Goal: Book appointment/travel/reservation

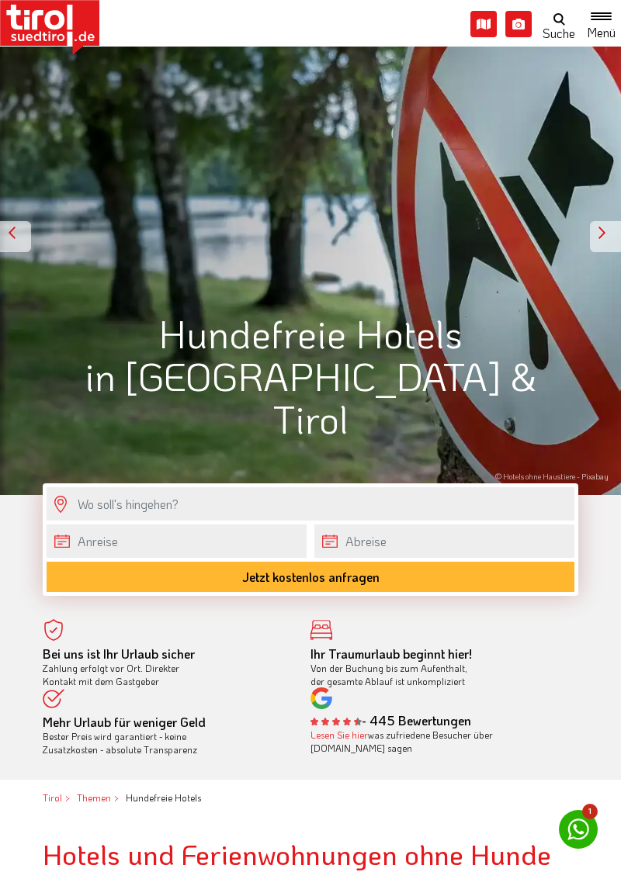
scroll to position [93, 0]
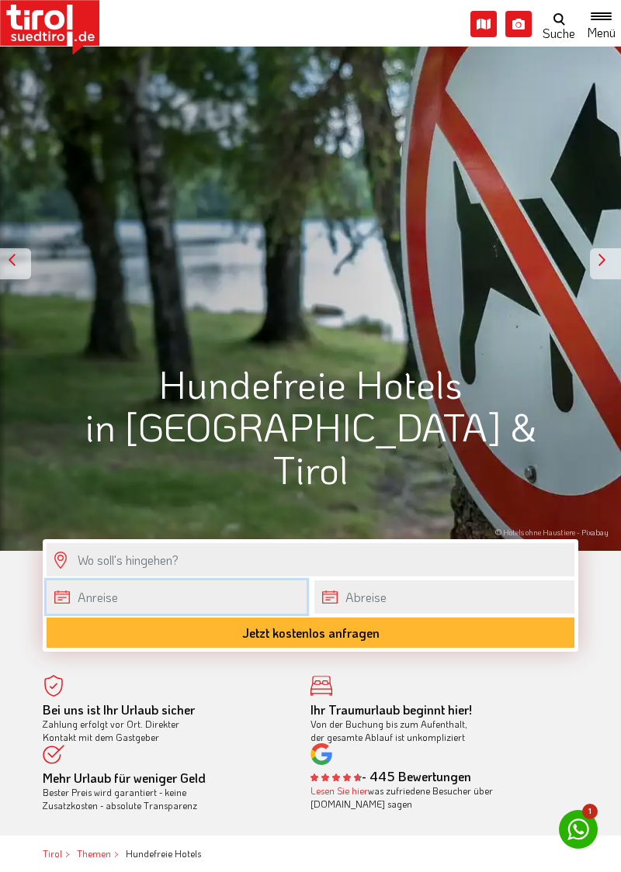
click at [182, 594] on body "Die Region [GEOGRAPHIC_DATA] [GEOGRAPHIC_DATA] - [GEOGRAPHIC_DATA] - [GEOGRAPHI…" at bounding box center [310, 343] width 621 height 872
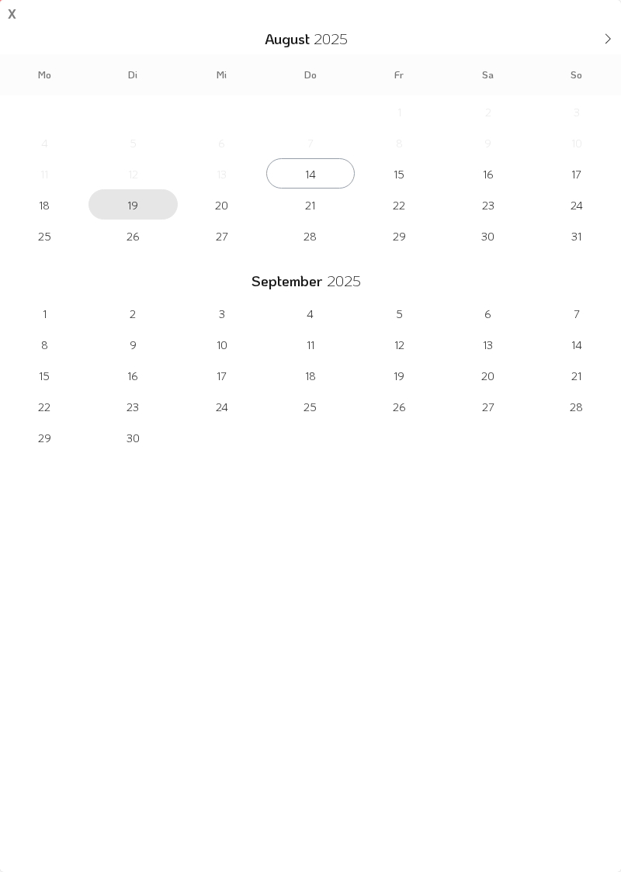
click at [135, 204] on span "19" at bounding box center [132, 204] width 88 height 30
click at [582, 206] on span "24" at bounding box center [576, 204] width 88 height 30
type input "[DATE]"
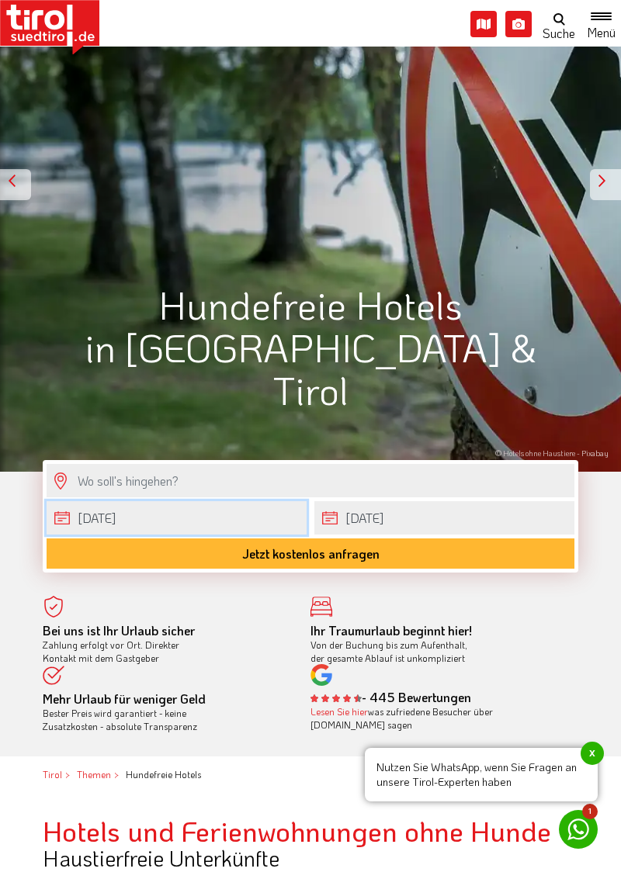
scroll to position [171, 0]
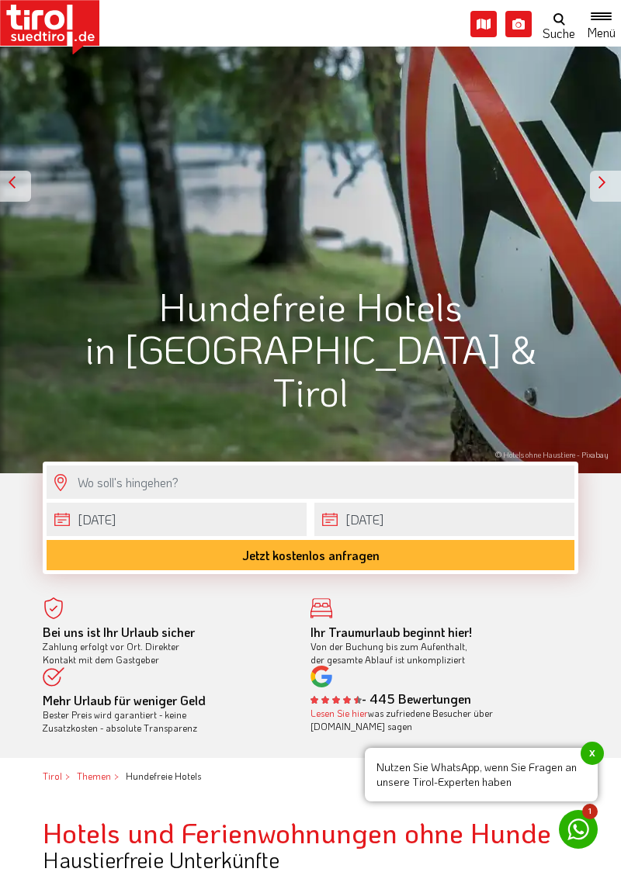
click at [592, 765] on span "x" at bounding box center [591, 753] width 23 height 23
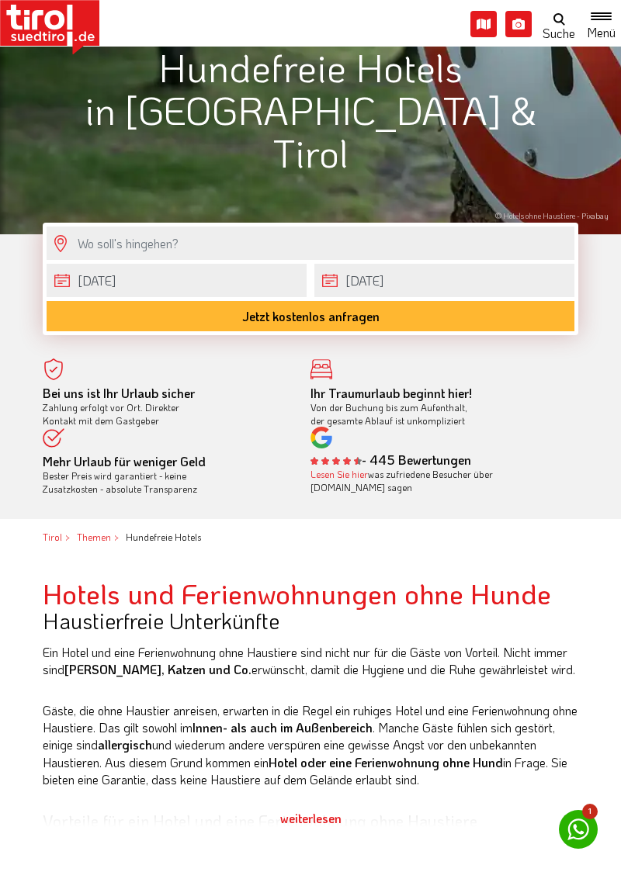
scroll to position [410, 0]
click at [386, 317] on button "Jetzt kostenlos anfragen" at bounding box center [311, 316] width 528 height 30
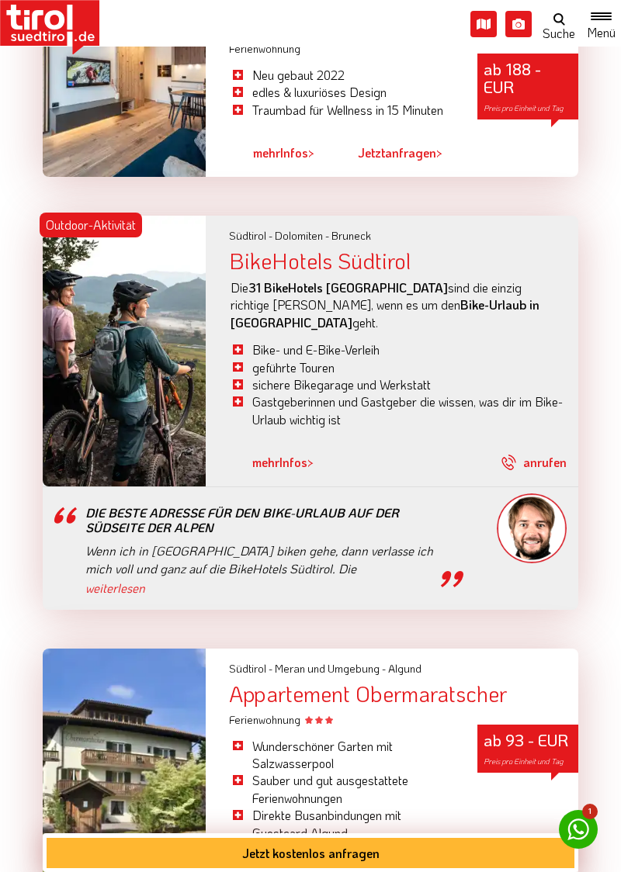
scroll to position [2615, 0]
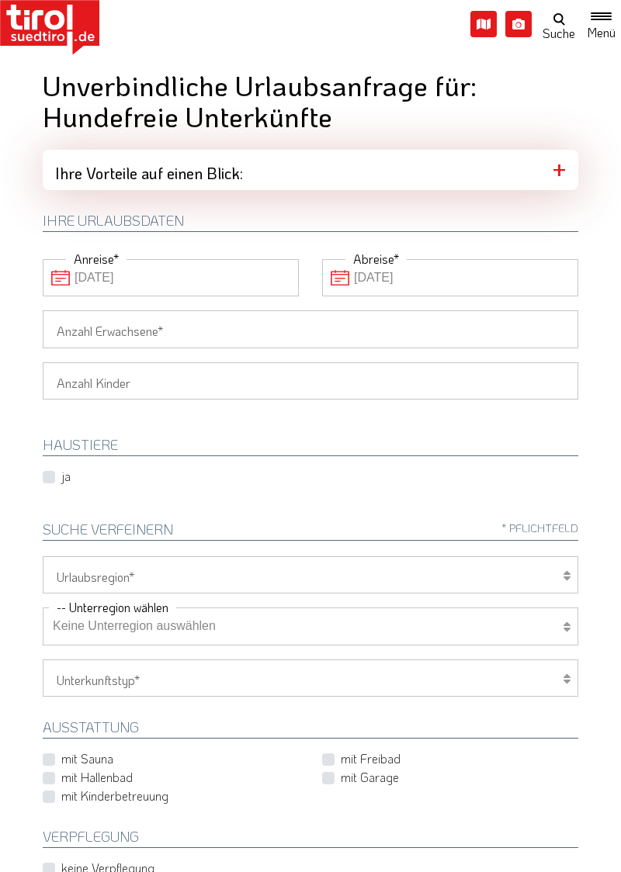
click at [158, 324] on input "Anzahl Erwachsene" at bounding box center [310, 328] width 535 height 37
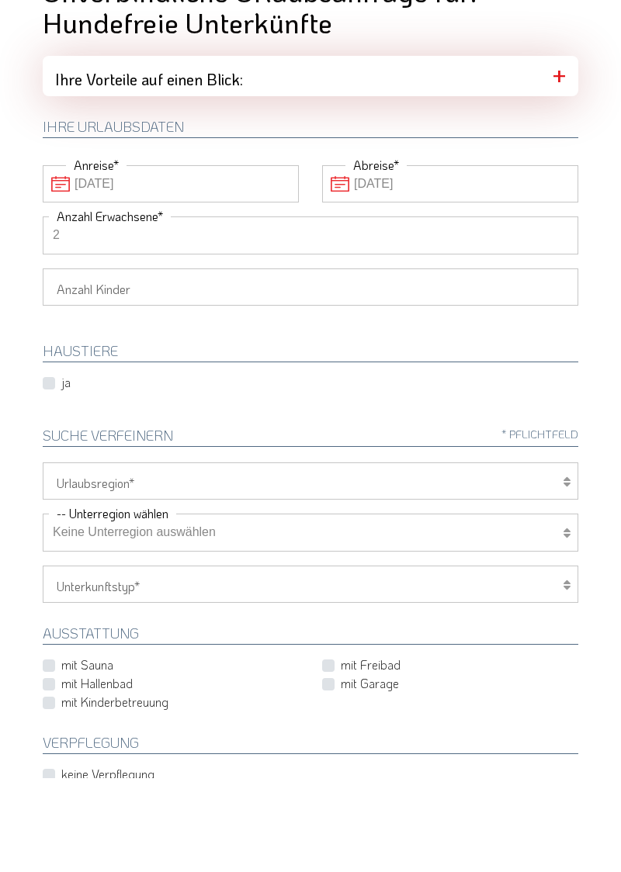
type input "2"
click at [562, 580] on select "Tirol/Nordtirol Osttirol Südtirol Tirols Nachbarn" at bounding box center [310, 574] width 535 height 37
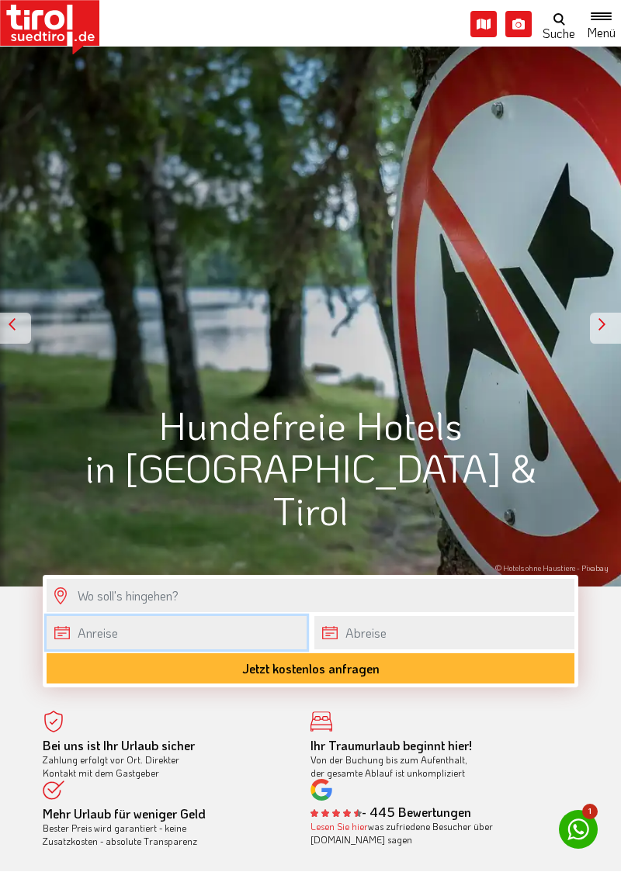
click at [251, 631] on body "Die Region [GEOGRAPHIC_DATA] [GEOGRAPHIC_DATA] - [GEOGRAPHIC_DATA] - [GEOGRAPHI…" at bounding box center [310, 436] width 621 height 872
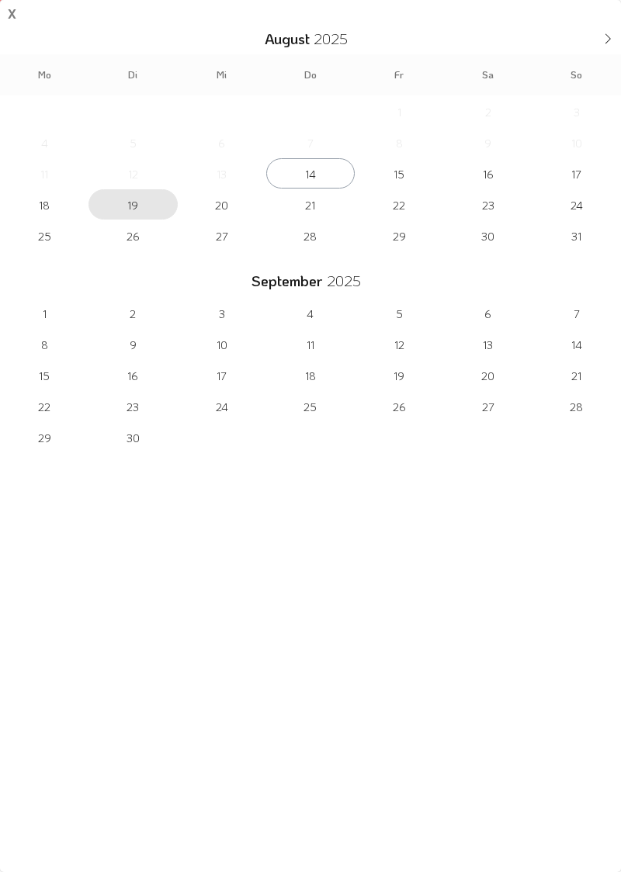
click at [135, 204] on span "19" at bounding box center [132, 204] width 88 height 30
click at [582, 207] on span "24" at bounding box center [576, 204] width 88 height 30
type input "[DATE]"
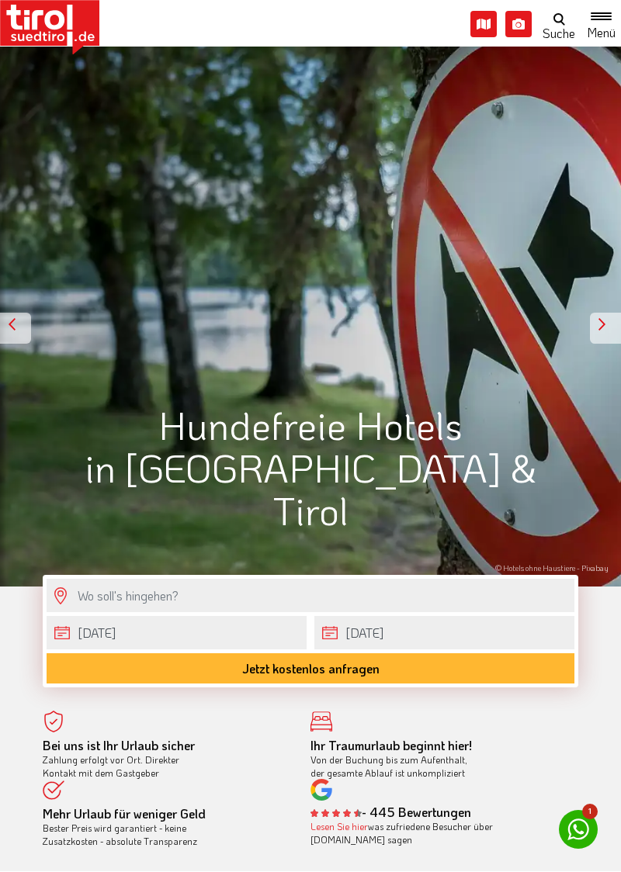
click at [441, 667] on button "Jetzt kostenlos anfragen" at bounding box center [311, 668] width 528 height 30
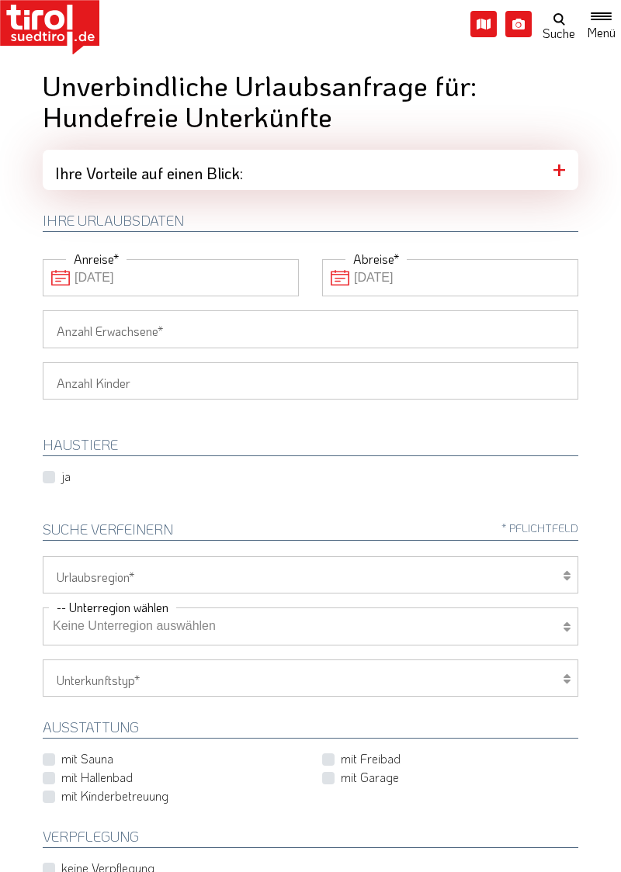
click at [150, 324] on input "Anzahl Erwachsene" at bounding box center [310, 328] width 535 height 37
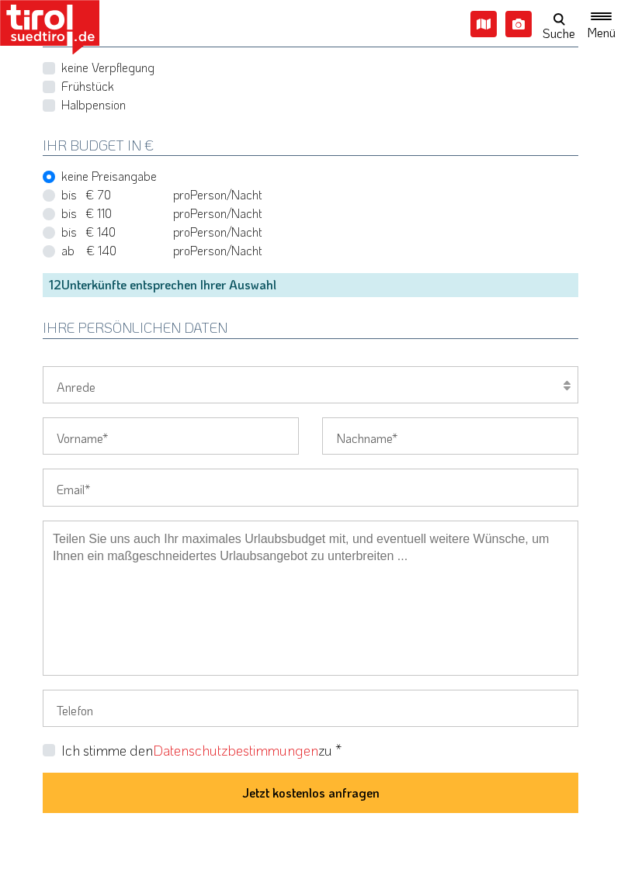
scroll to position [798, 0]
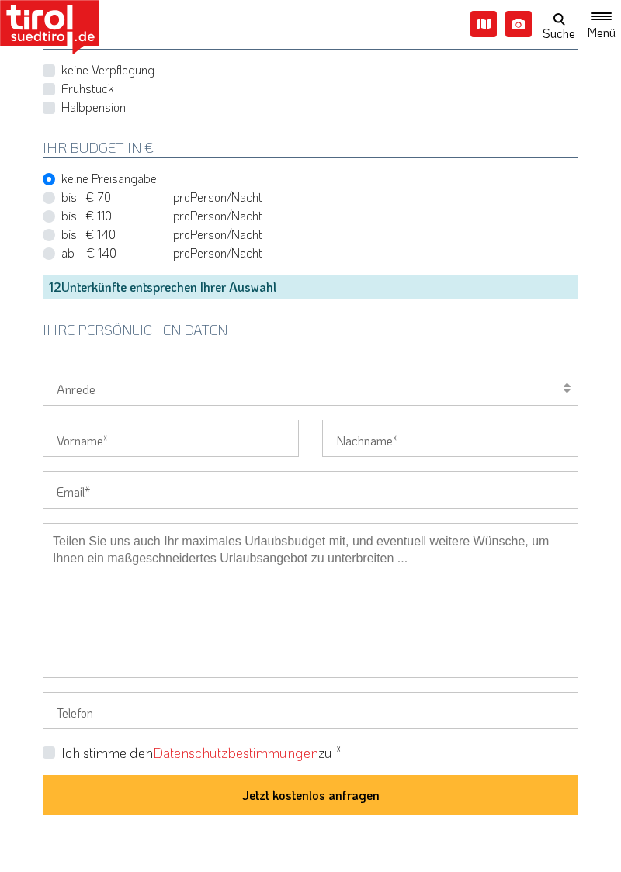
type input "2"
click at [263, 284] on div "12 Unterkünfte entsprechen Ihrer Auswahl" at bounding box center [310, 286] width 535 height 23
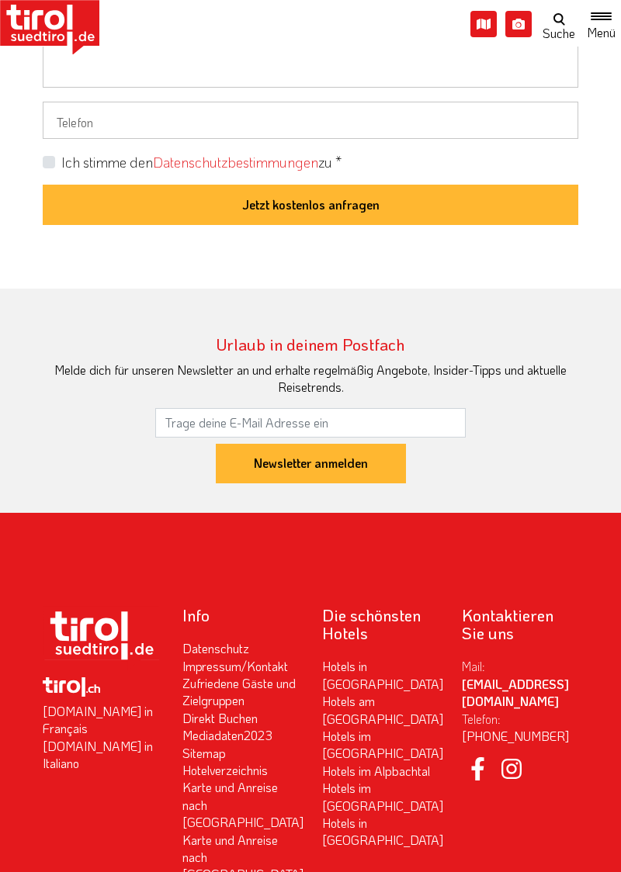
scroll to position [1390, 0]
